Goal: Check status: Check status

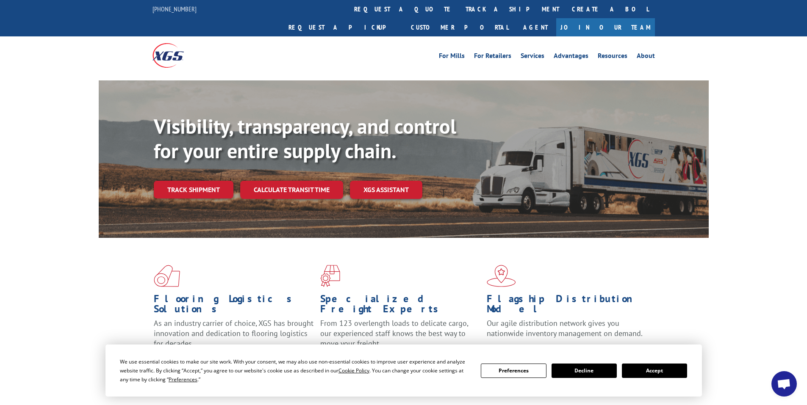
click at [664, 369] on button "Accept" at bounding box center [654, 371] width 65 height 14
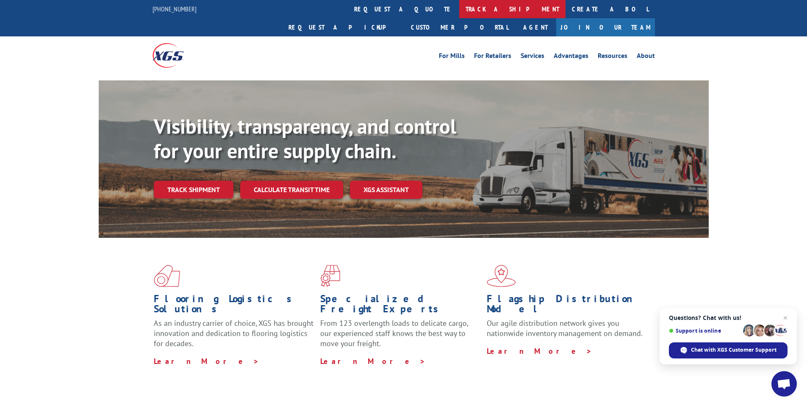
click at [459, 6] on link "track a shipment" at bounding box center [512, 9] width 106 height 18
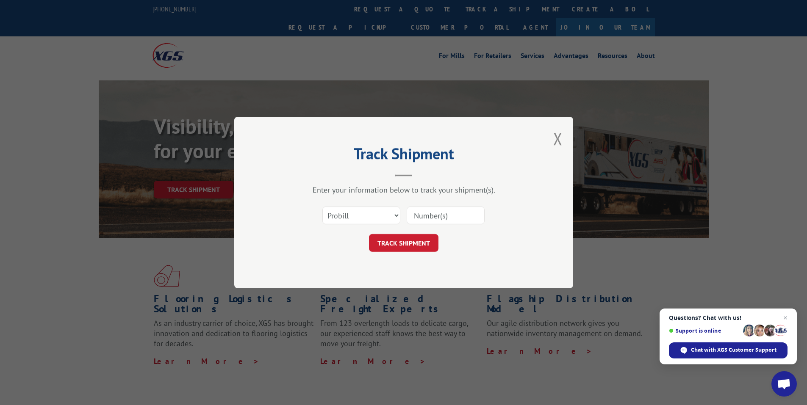
click at [437, 213] on input at bounding box center [446, 216] width 78 height 18
type input "6083450"
click at [416, 241] on button "TRACK SHIPMENT" at bounding box center [403, 243] width 69 height 18
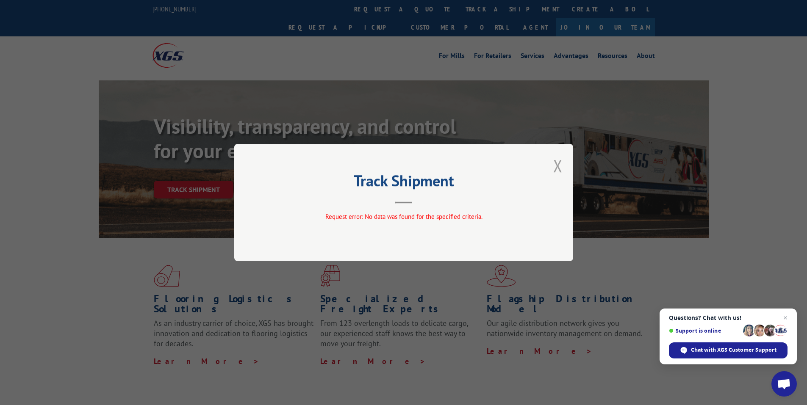
click at [560, 165] on button "Close modal" at bounding box center [557, 166] width 9 height 22
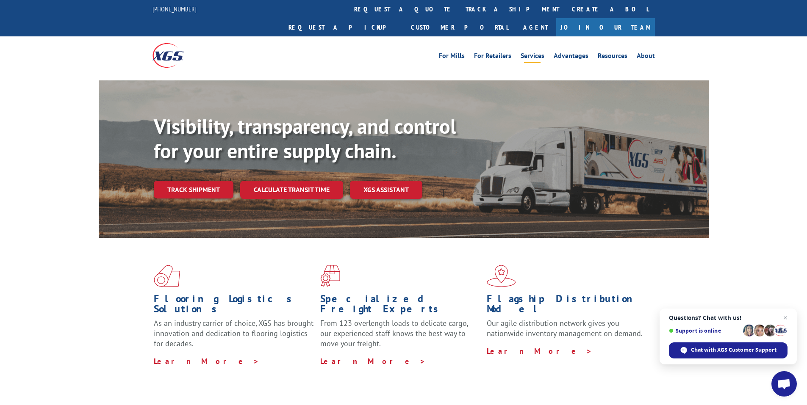
click at [540, 53] on link "Services" at bounding box center [533, 57] width 24 height 9
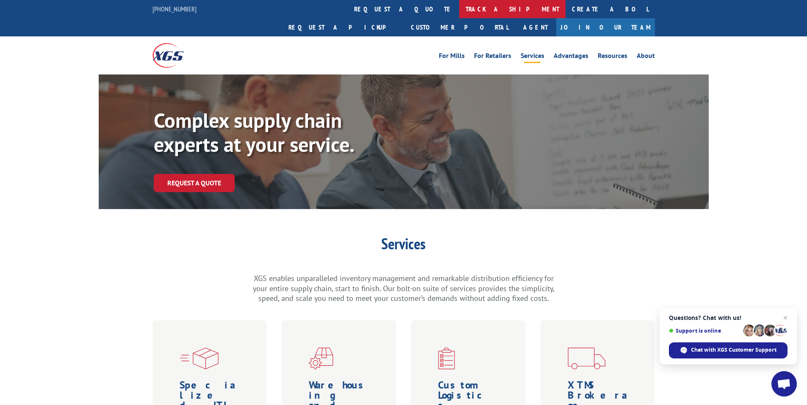
click at [459, 11] on link "track a shipment" at bounding box center [512, 9] width 106 height 18
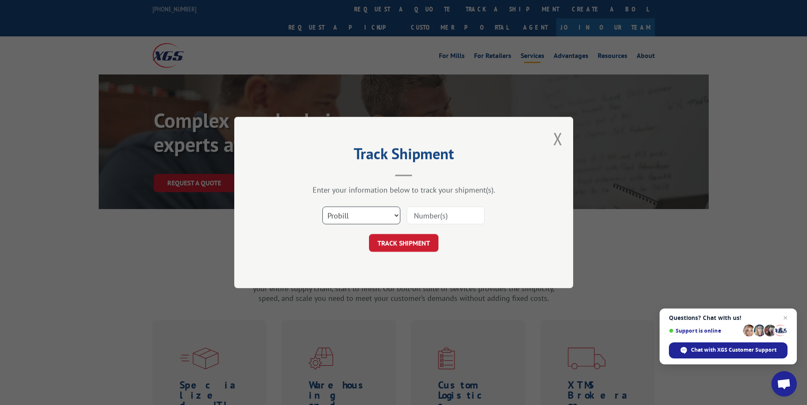
click at [393, 212] on select "Select category... Probill BOL PO" at bounding box center [361, 216] width 78 height 18
select select "bol"
click at [322, 207] on select "Select category... Probill BOL PO" at bounding box center [361, 216] width 78 height 18
click at [427, 209] on input at bounding box center [446, 216] width 78 height 18
type input "6083450"
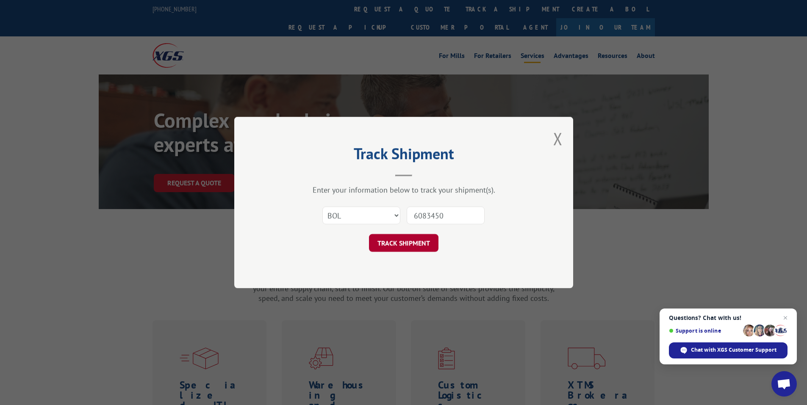
click at [409, 240] on button "TRACK SHIPMENT" at bounding box center [403, 243] width 69 height 18
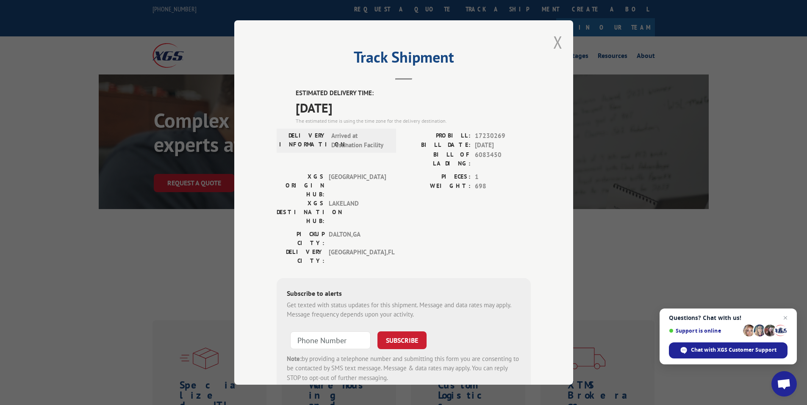
click at [556, 38] on button "Close modal" at bounding box center [557, 42] width 9 height 22
